Goal: Information Seeking & Learning: Learn about a topic

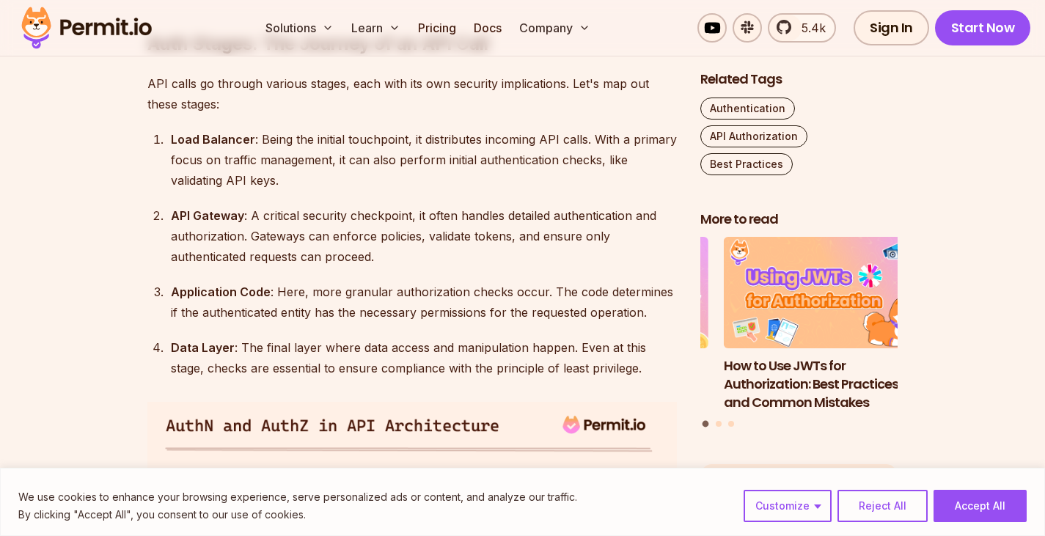
scroll to position [2018, 0]
click at [896, 509] on button "Reject All" at bounding box center [883, 506] width 90 height 32
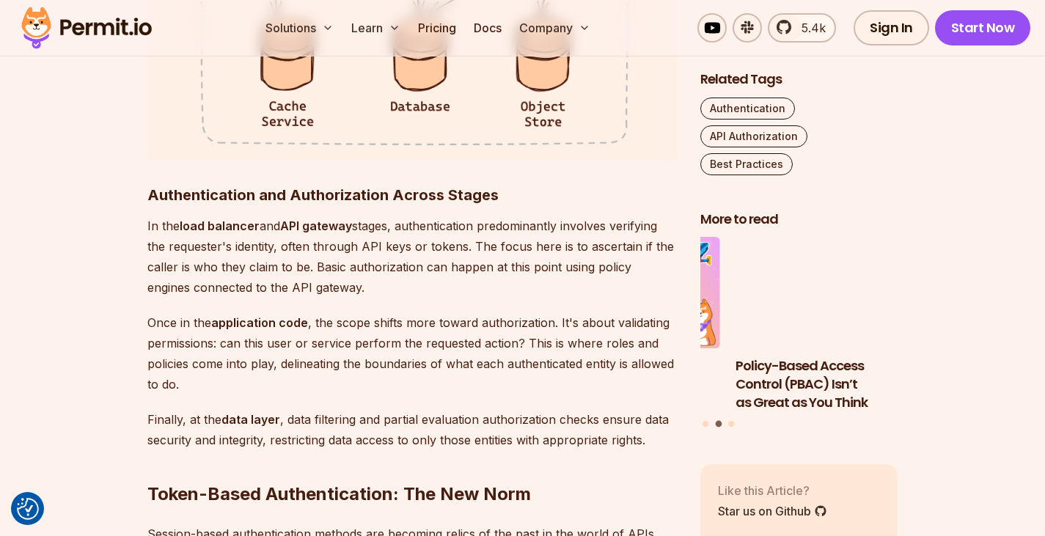
scroll to position [2871, 0]
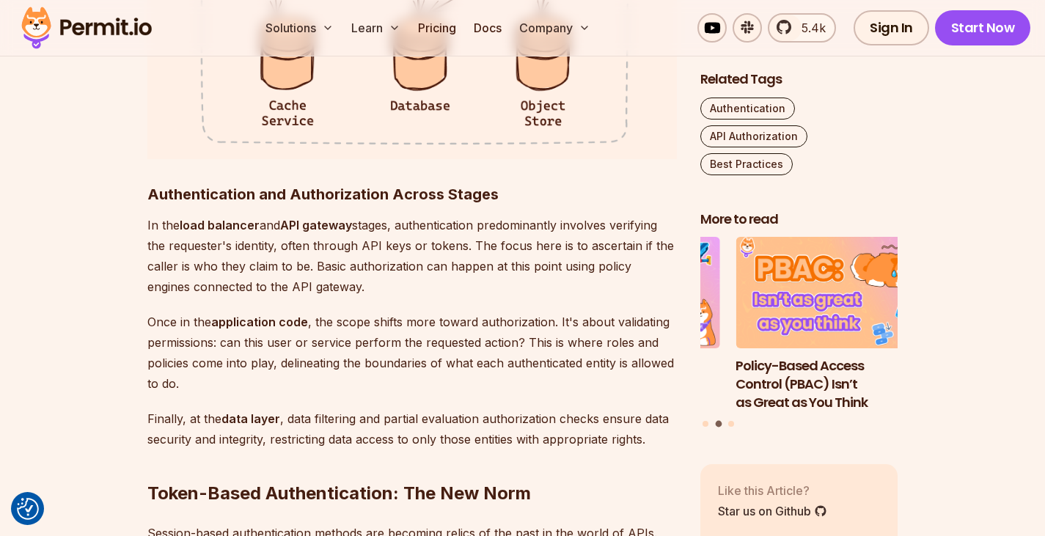
click at [418, 280] on p "In the load balancer and API gateway stages, authentication predominantly invol…" at bounding box center [412, 256] width 530 height 82
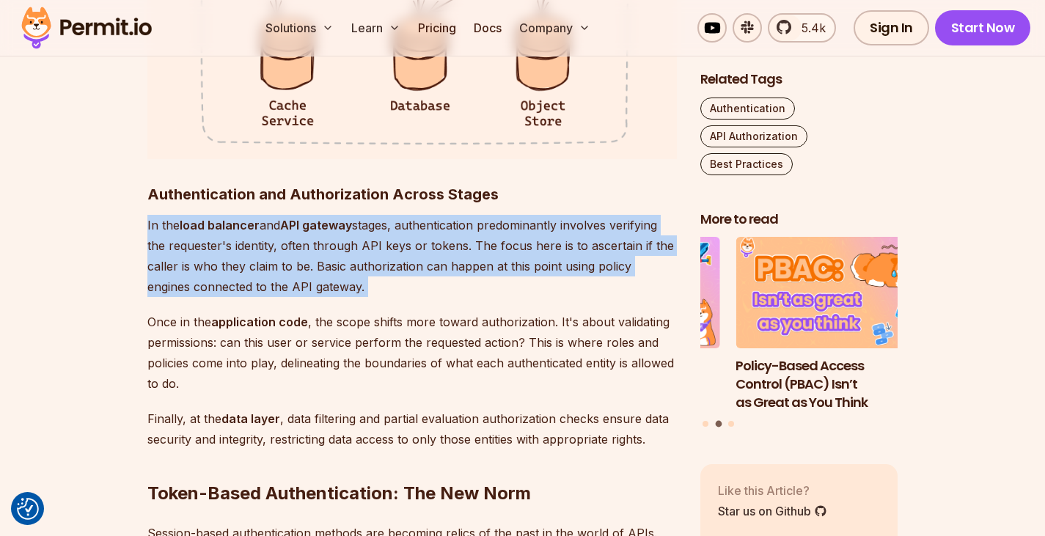
click at [418, 280] on p "In the load balancer and API gateway stages, authentication predominantly invol…" at bounding box center [412, 256] width 530 height 82
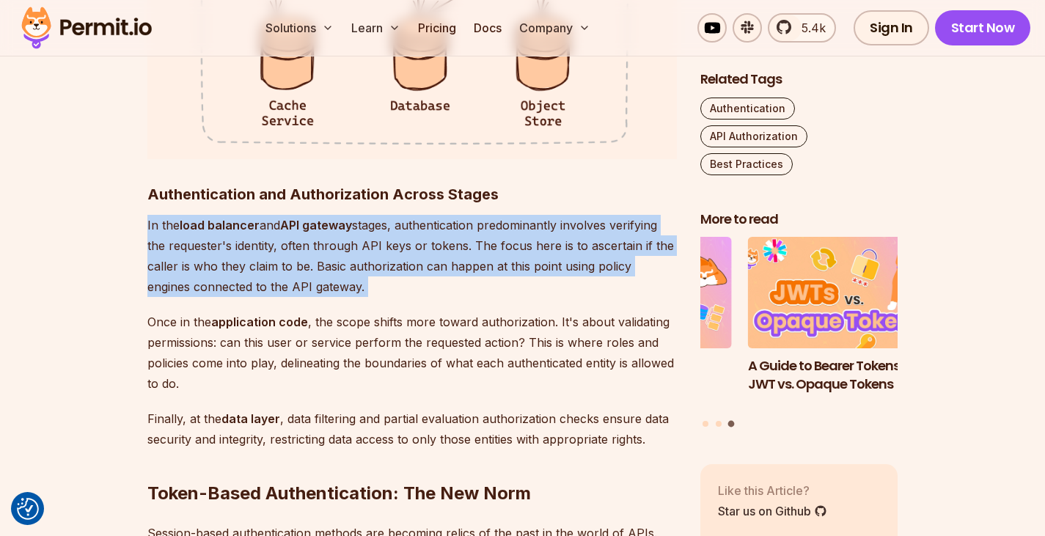
click at [418, 280] on p "In the load balancer and API gateway stages, authentication predominantly invol…" at bounding box center [412, 256] width 530 height 82
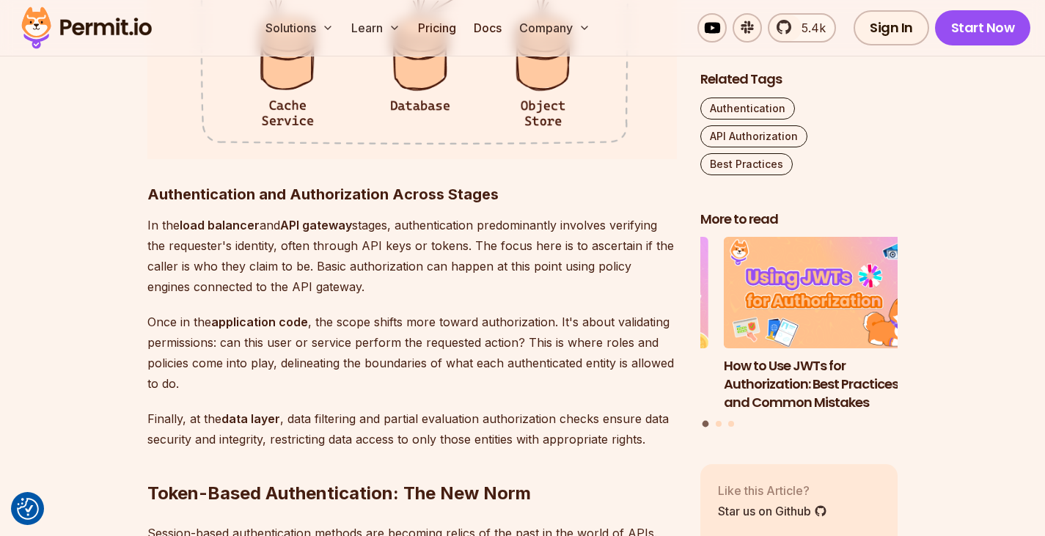
click at [436, 271] on p "In the load balancer and API gateway stages, authentication predominantly invol…" at bounding box center [412, 256] width 530 height 82
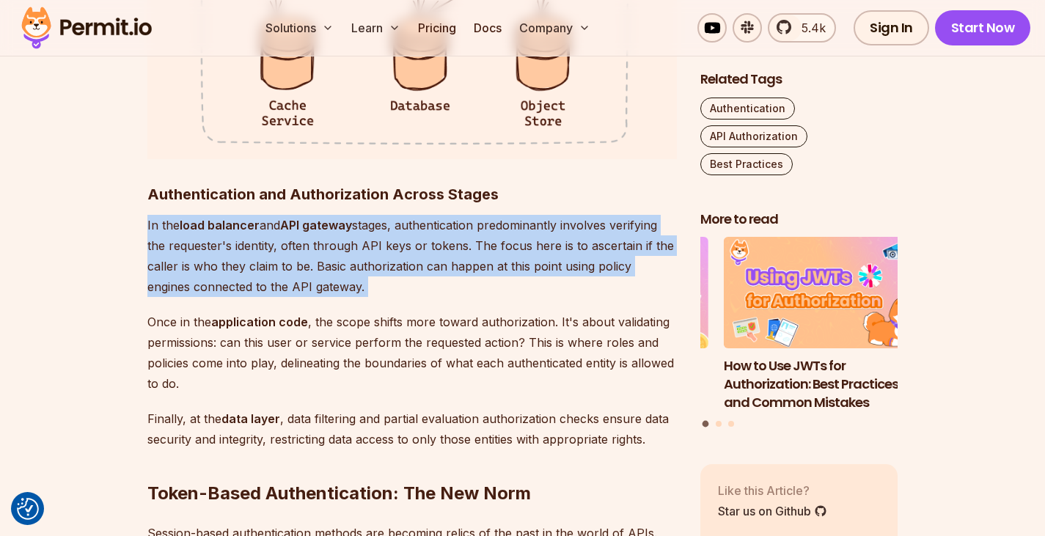
click at [436, 271] on p "In the load balancer and API gateway stages, authentication predominantly invol…" at bounding box center [412, 256] width 530 height 82
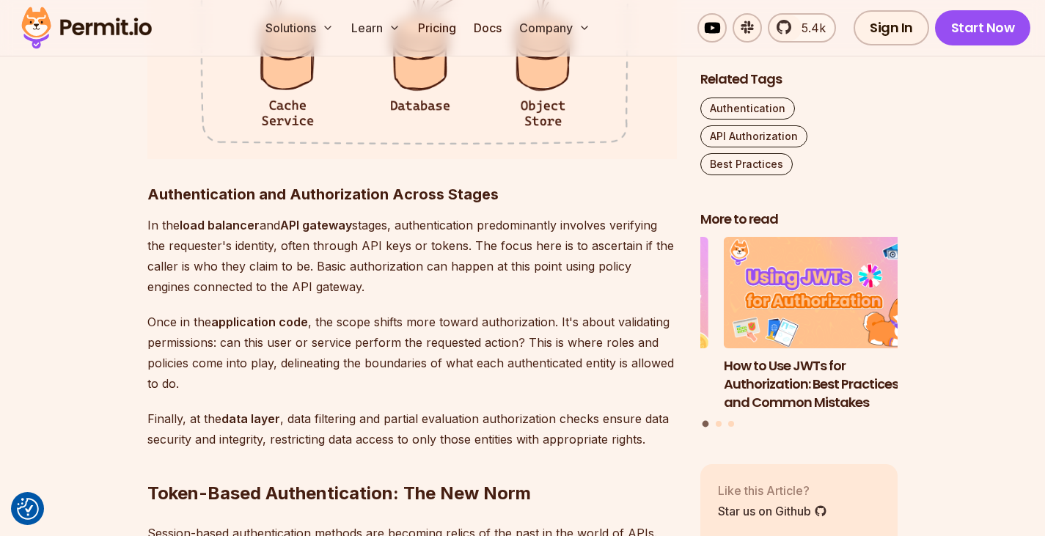
click at [367, 349] on p "Once in the application code , the scope shifts more toward authorization. It's…" at bounding box center [412, 353] width 530 height 82
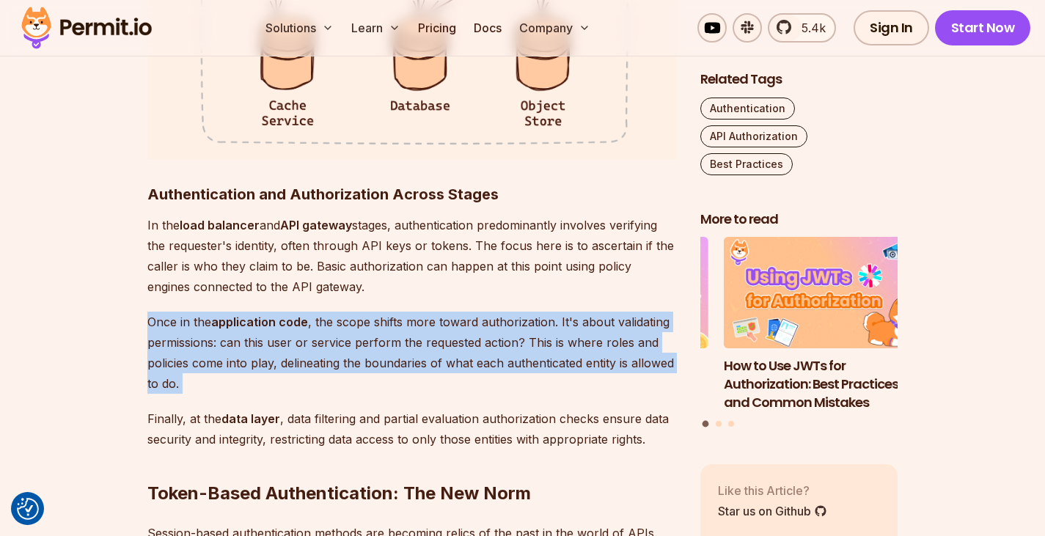
click at [367, 349] on p "Once in the application code , the scope shifts more toward authorization. It's…" at bounding box center [412, 353] width 530 height 82
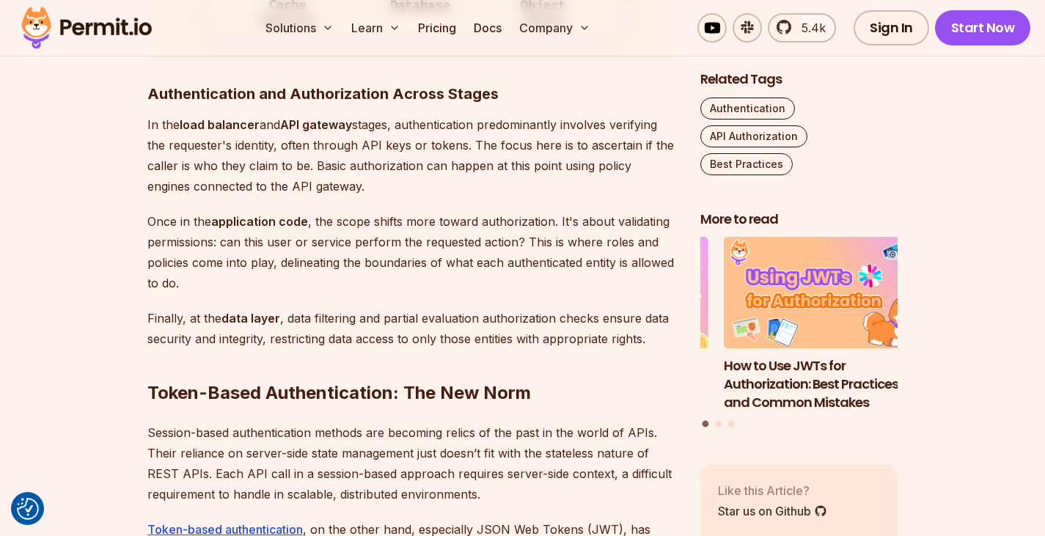
scroll to position [2972, 0]
click at [390, 321] on p "Finally, at the data layer , data filtering and partial evaluation authorizatio…" at bounding box center [412, 327] width 530 height 41
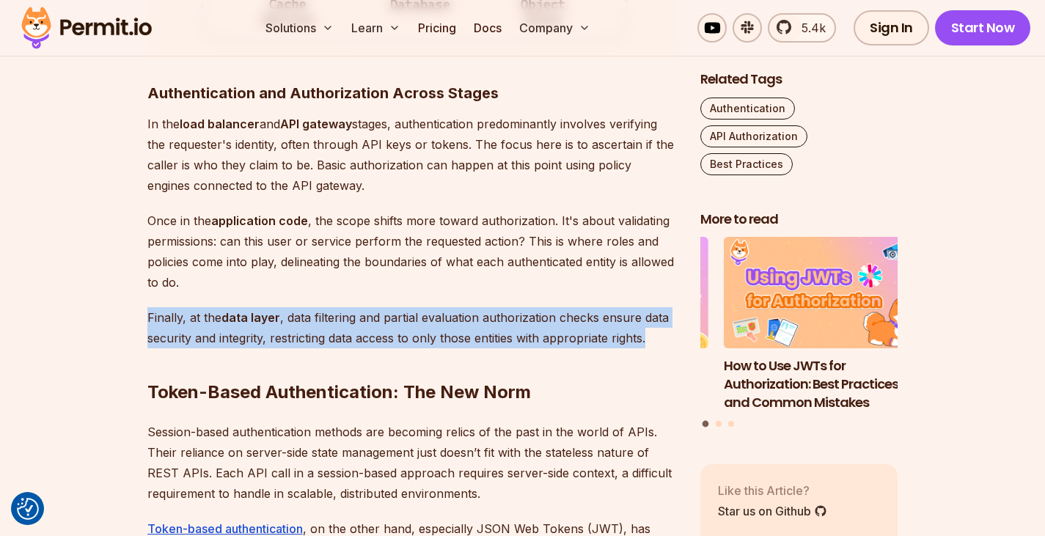
click at [390, 321] on p "Finally, at the data layer , data filtering and partial evaluation authorizatio…" at bounding box center [412, 327] width 530 height 41
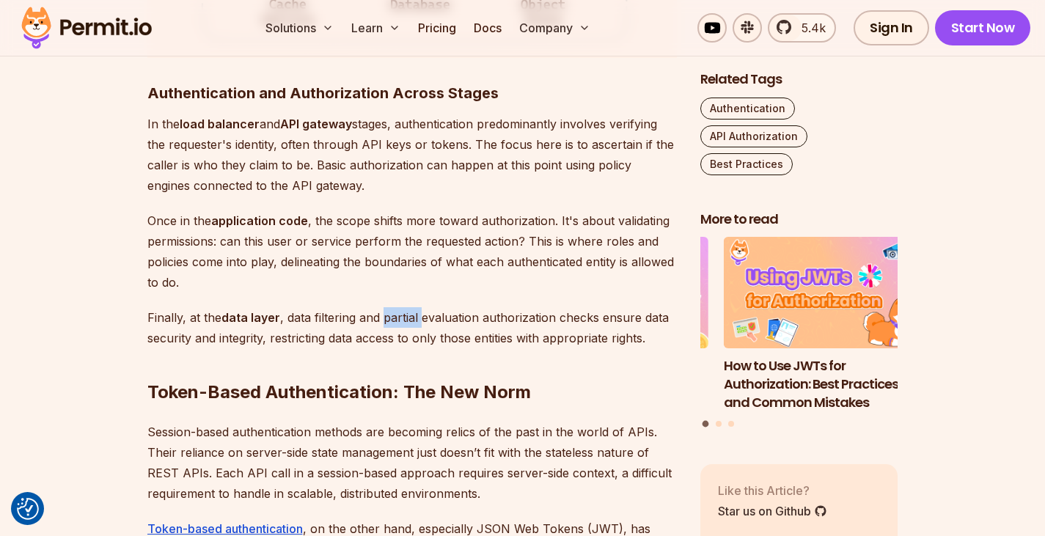
click at [390, 321] on p "Finally, at the data layer , data filtering and partial evaluation authorizatio…" at bounding box center [412, 327] width 530 height 41
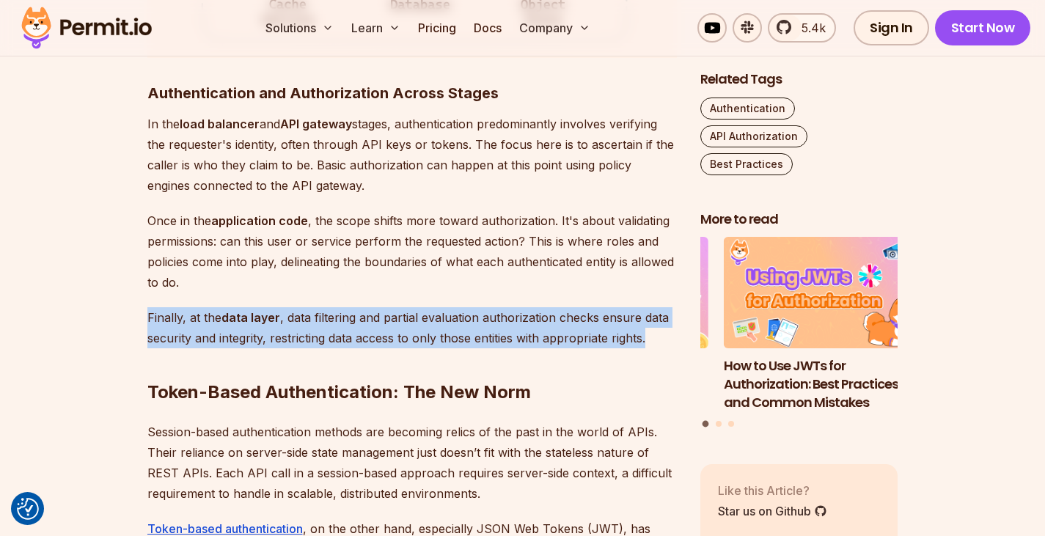
click at [390, 321] on p "Finally, at the data layer , data filtering and partial evaluation authorizatio…" at bounding box center [412, 327] width 530 height 41
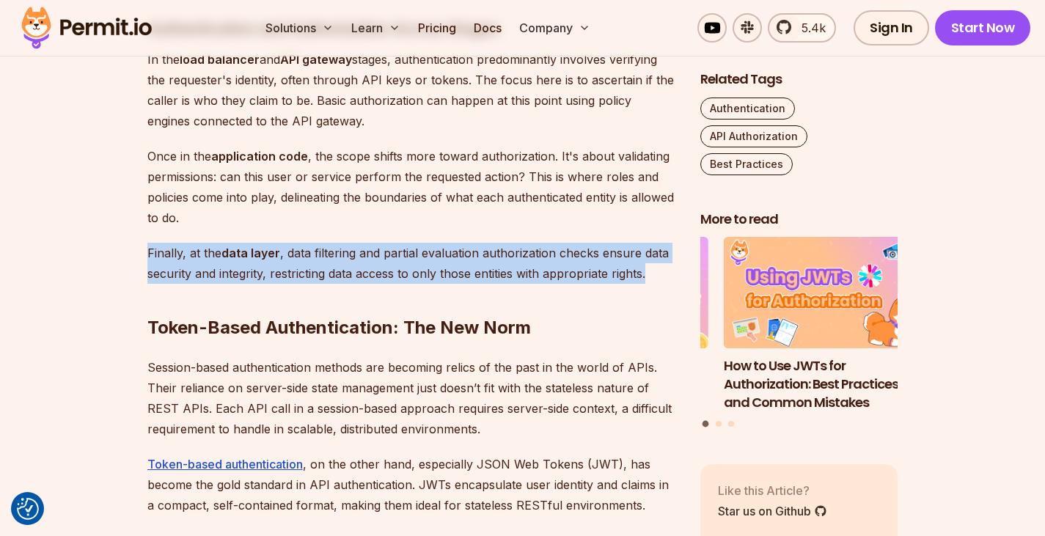
scroll to position [3042, 0]
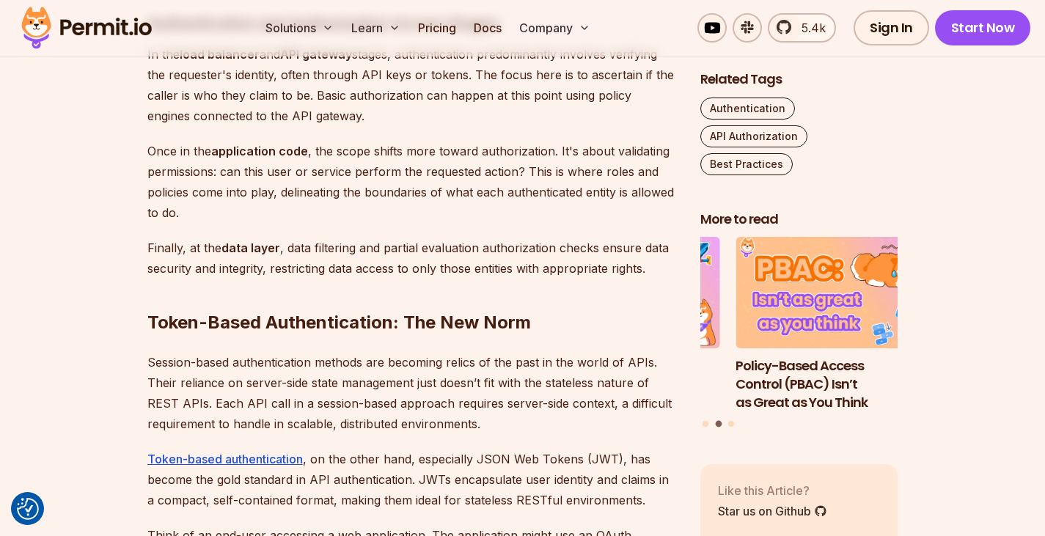
click at [376, 383] on p "Session-based authentication methods are becoming relics of the past in the wor…" at bounding box center [412, 393] width 530 height 82
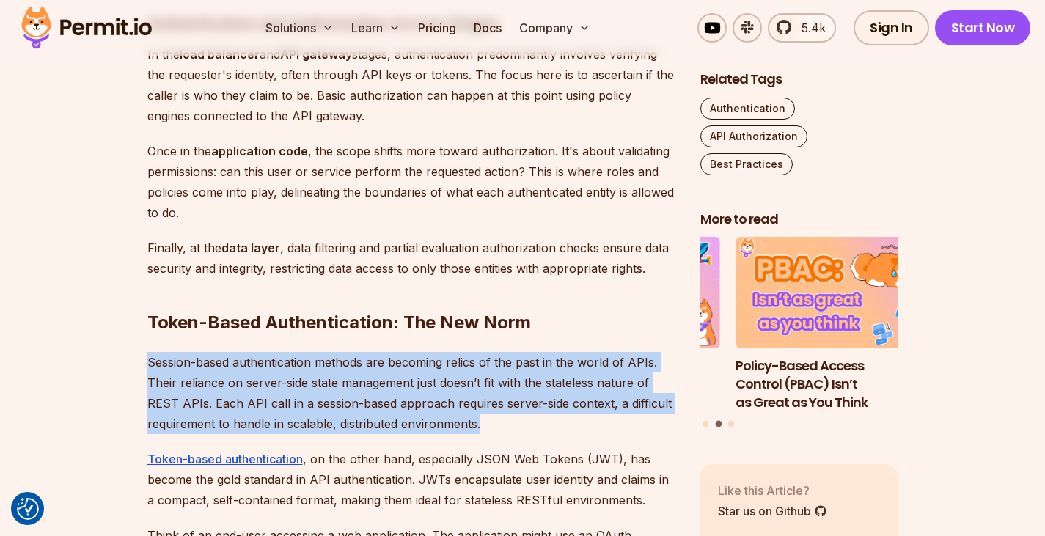
click at [376, 383] on p "Session-based authentication methods are becoming relics of the past in the wor…" at bounding box center [412, 393] width 530 height 82
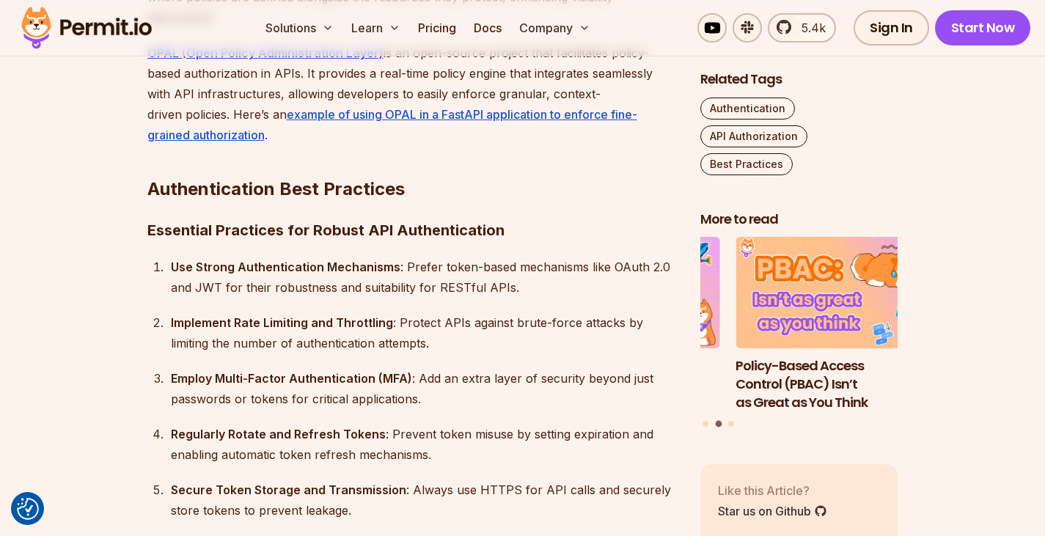
scroll to position [3950, 0]
click at [469, 258] on div "Use Strong Authentication Mechanisms : Prefer token-based mechanisms like OAuth…" at bounding box center [424, 276] width 506 height 41
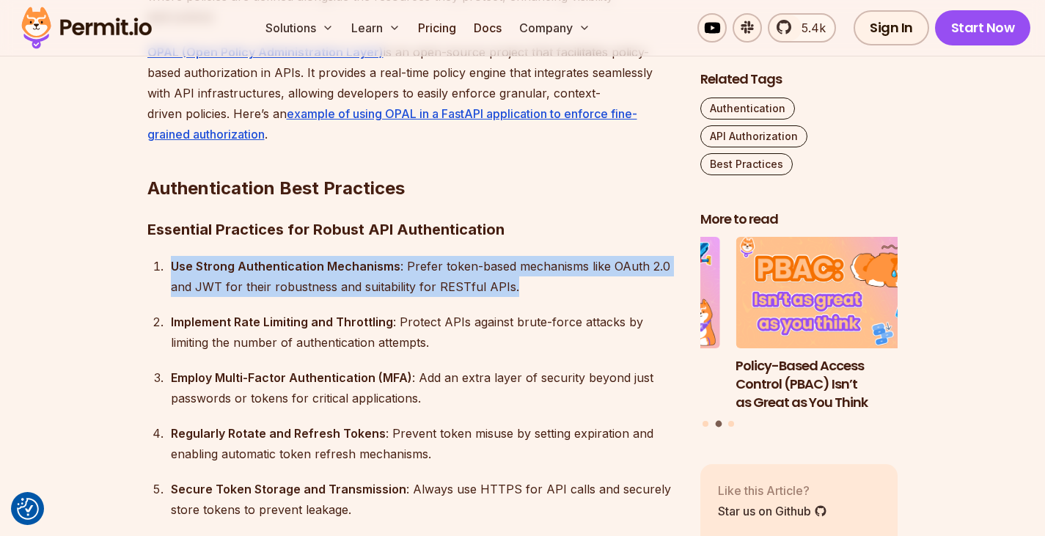
click at [469, 258] on div "Use Strong Authentication Mechanisms : Prefer token-based mechanisms like OAuth…" at bounding box center [424, 276] width 506 height 41
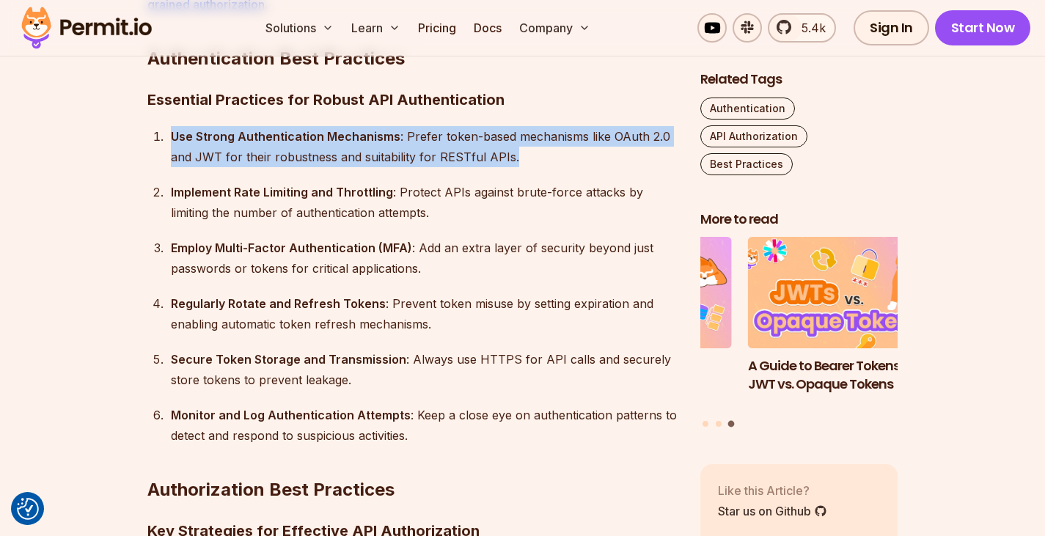
scroll to position [4081, 0]
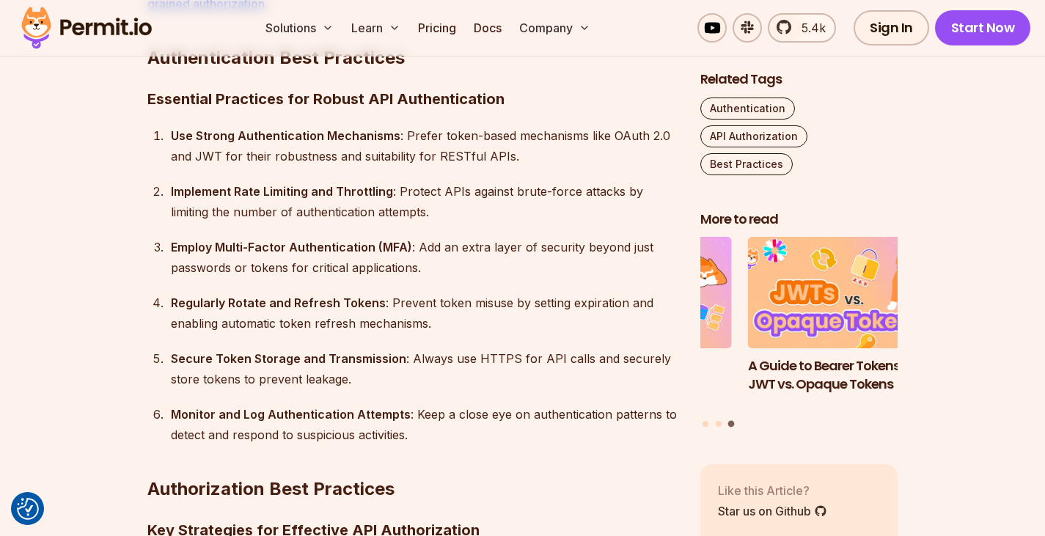
click at [340, 351] on strong "Secure Token Storage and Transmission" at bounding box center [288, 358] width 235 height 15
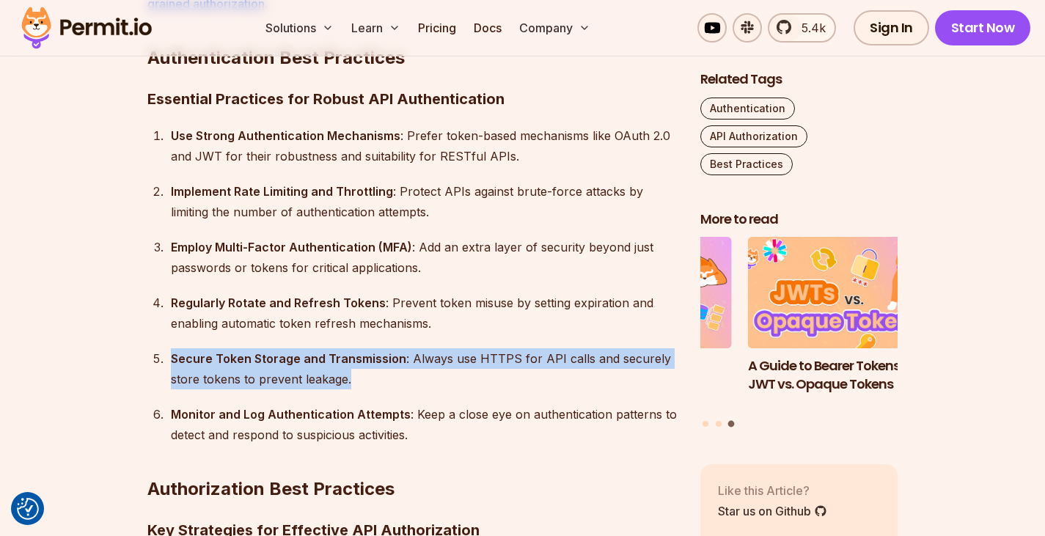
click at [340, 351] on strong "Secure Token Storage and Transmission" at bounding box center [288, 358] width 235 height 15
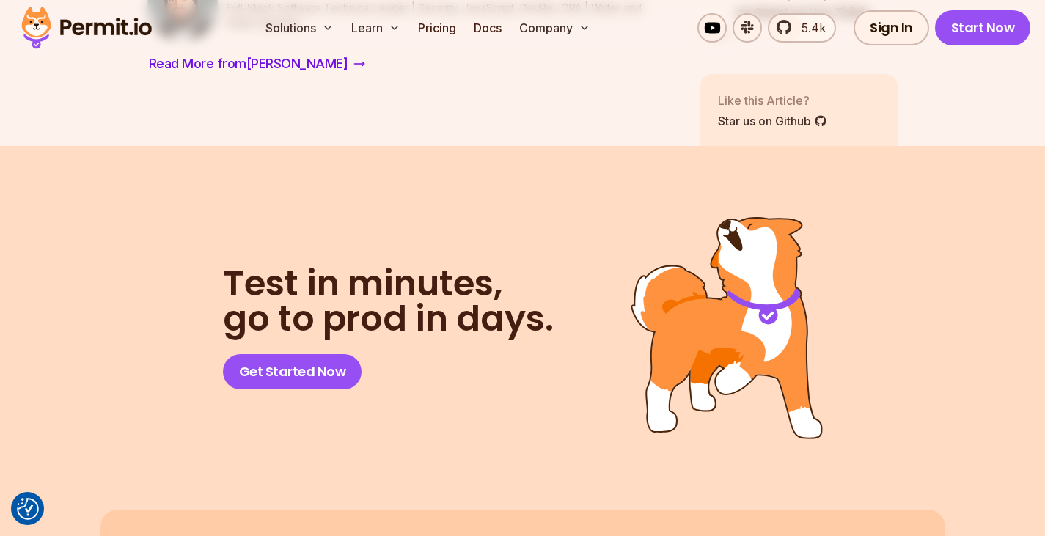
scroll to position [6145, 0]
